Goal: Task Accomplishment & Management: Use online tool/utility

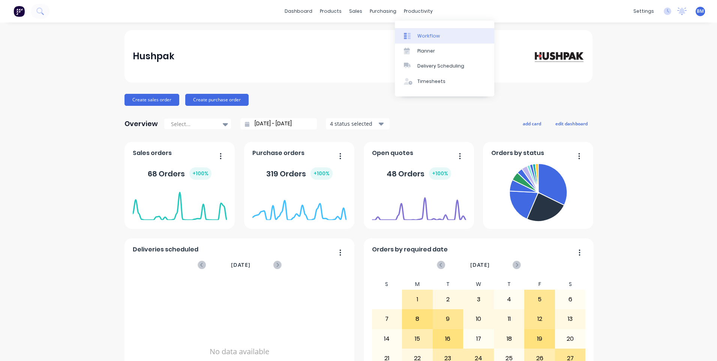
click at [422, 36] on div "Workflow" at bounding box center [428, 36] width 22 height 7
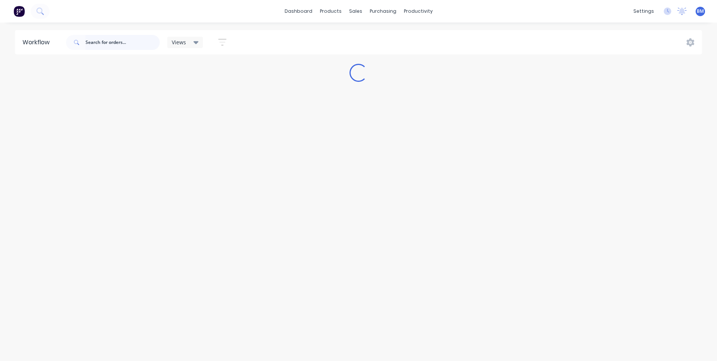
click at [145, 43] on input "text" at bounding box center [122, 42] width 74 height 15
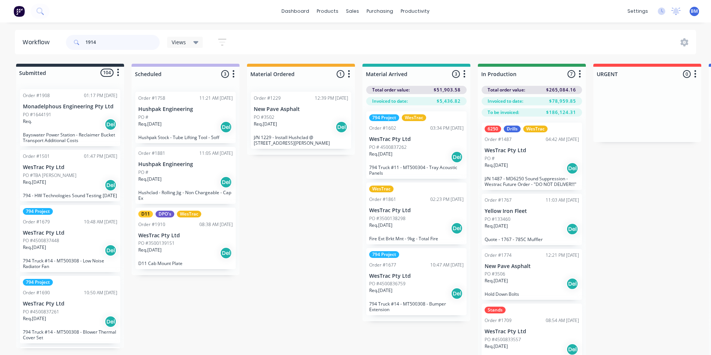
click at [127, 47] on input "1914" at bounding box center [122, 42] width 74 height 15
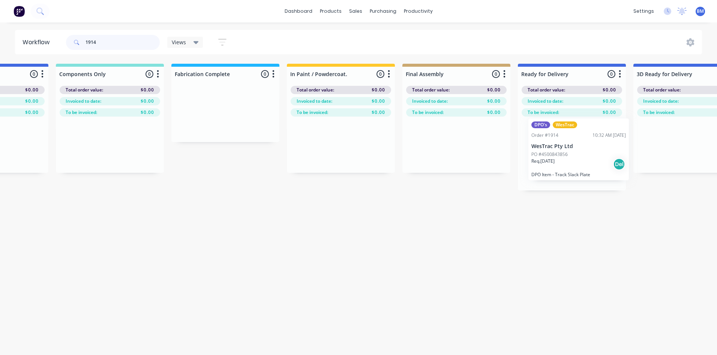
scroll to position [0, 890]
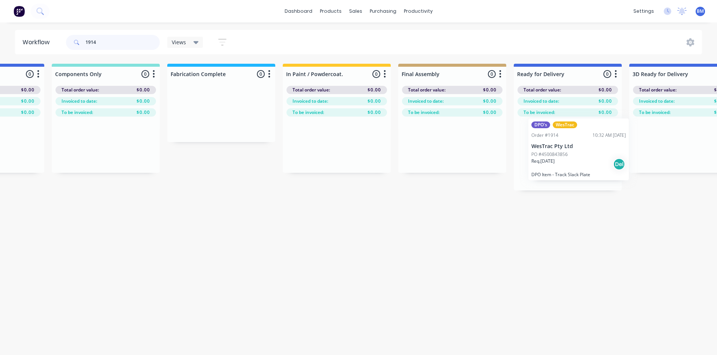
drag, startPoint x: 54, startPoint y: 128, endPoint x: 560, endPoint y: 155, distance: 506.8
click at [560, 155] on div "Submitted 1 Status colour #273444 hex #273444 Save Cancel Summaries Total order…" at bounding box center [329, 127] width 2446 height 127
click at [110, 45] on input "1914" at bounding box center [122, 42] width 74 height 15
type input "1916"
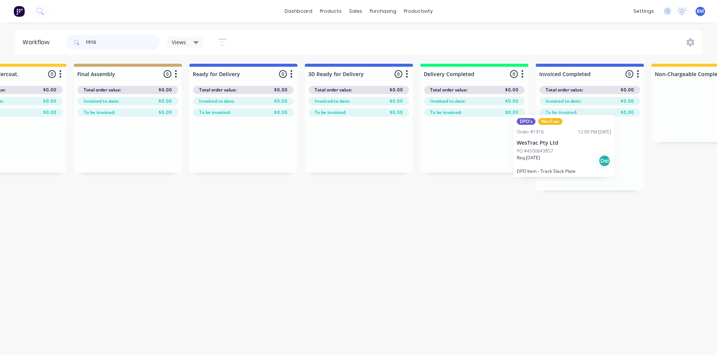
scroll to position [0, 1215]
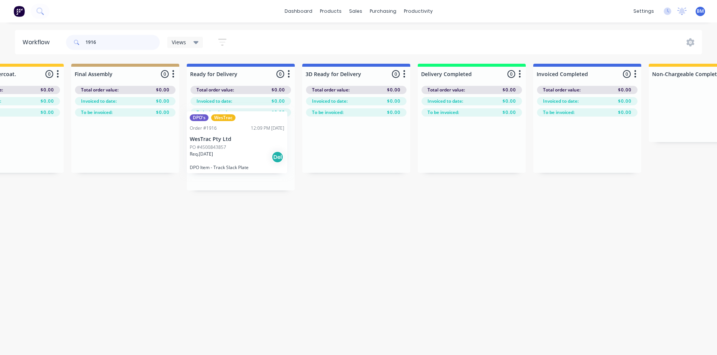
drag, startPoint x: 34, startPoint y: 128, endPoint x: 204, endPoint y: 150, distance: 171.3
click at [204, 150] on div "Submitted 1 Status colour #273444 hex #273444 Save Cancel Summaries Total order…" at bounding box center [2, 130] width 2446 height 132
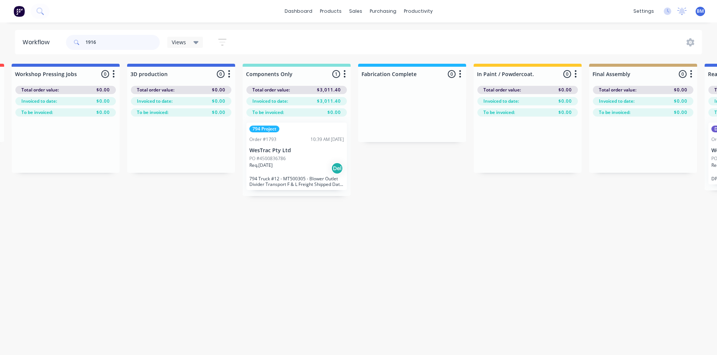
scroll to position [0, 696]
drag, startPoint x: 106, startPoint y: 45, endPoint x: 39, endPoint y: 46, distance: 66.8
click at [52, 49] on header "Workflow 1916 Views Save new view None (Default) edit 3D only edit Show/Hide st…" at bounding box center [358, 42] width 687 height 24
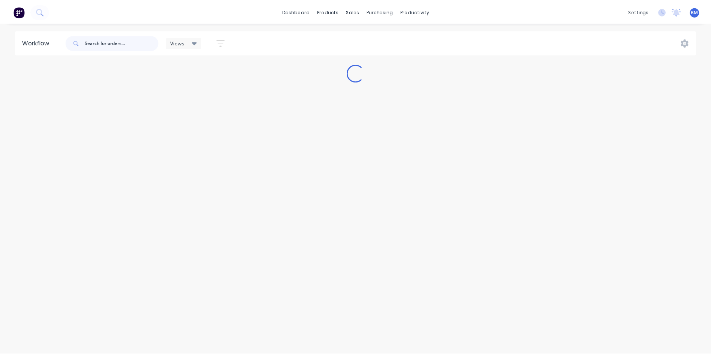
scroll to position [0, 0]
